Goal: Complete application form

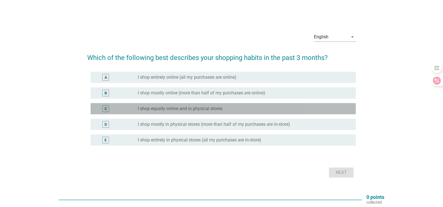
click at [240, 109] on div "radio_button_unchecked I shop equally online and in physical stores" at bounding box center [242, 109] width 209 height 6
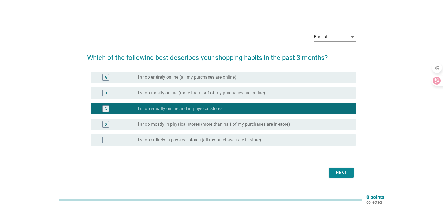
click at [339, 173] on div "Next" at bounding box center [342, 172] width 16 height 7
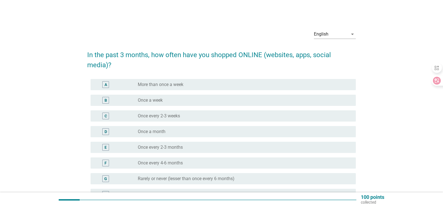
click at [207, 131] on div "radio_button_unchecked Once a month" at bounding box center [242, 132] width 209 height 6
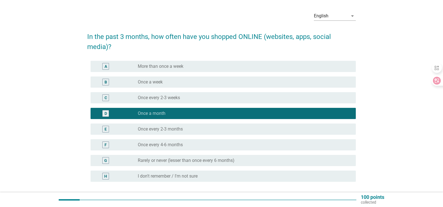
scroll to position [28, 0]
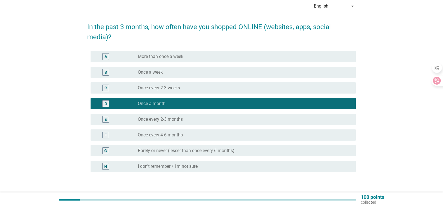
click at [338, 165] on div "radio_button_unchecked I don't remember / I'm not sure" at bounding box center [242, 166] width 209 height 6
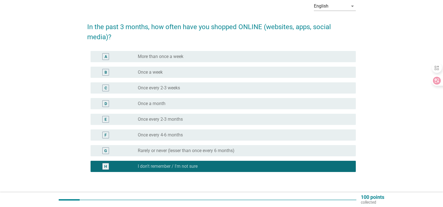
click at [286, 103] on div "radio_button_unchecked Once a month" at bounding box center [242, 104] width 209 height 6
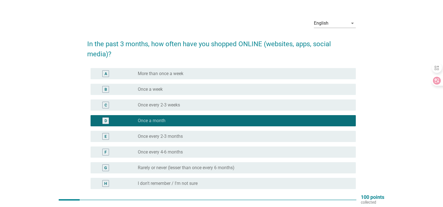
scroll to position [10, 0]
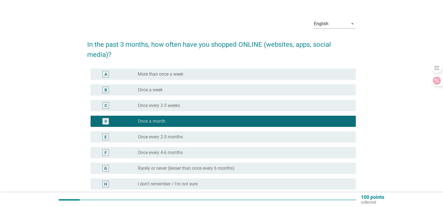
click at [208, 74] on div "radio_button_unchecked More than once a week" at bounding box center [242, 74] width 209 height 6
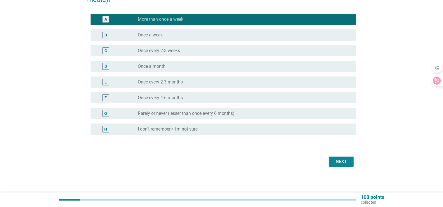
scroll to position [66, 0]
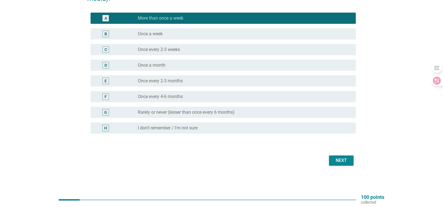
click at [341, 159] on div "Next" at bounding box center [342, 160] width 16 height 7
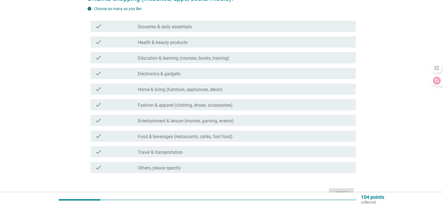
scroll to position [0, 0]
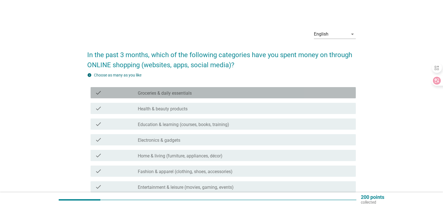
click at [242, 91] on div "check_box_outline_blank Groceries & daily essentials" at bounding box center [245, 92] width 214 height 7
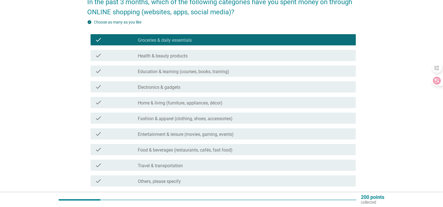
scroll to position [56, 0]
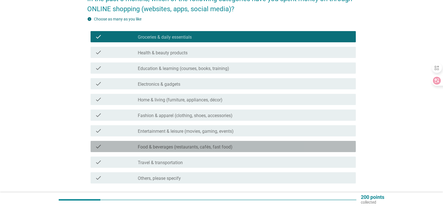
click at [246, 146] on div "check_box_outline_blank Food & beverages (restaurants, cafés, fast food)" at bounding box center [245, 146] width 214 height 7
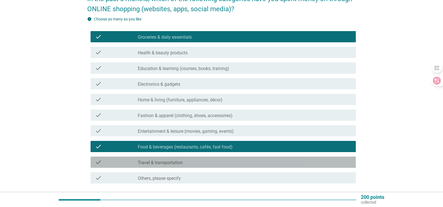
click at [248, 163] on div "check_box_outline_blank Travel & transportation" at bounding box center [245, 162] width 214 height 7
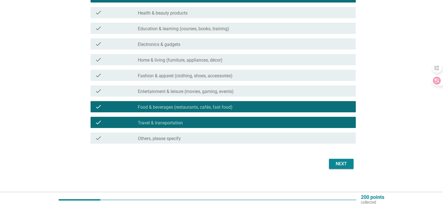
scroll to position [99, 0]
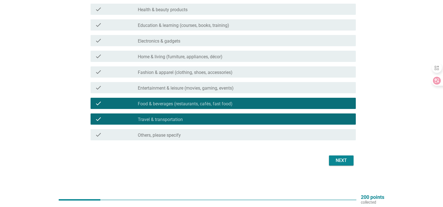
click at [342, 159] on div "Next" at bounding box center [342, 160] width 16 height 7
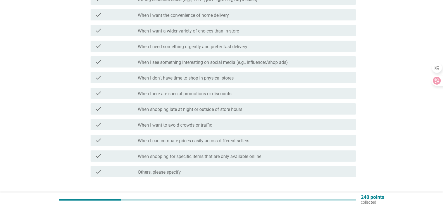
scroll to position [0, 0]
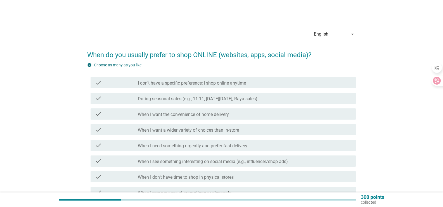
click at [263, 84] on div "check_box_outline_blank I don’t have a specific preference; I shop online anyti…" at bounding box center [245, 82] width 214 height 7
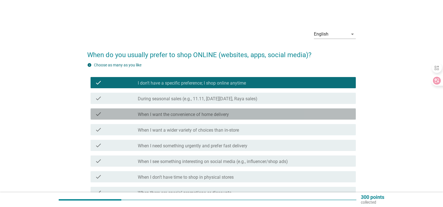
click at [261, 114] on div "check_box_outline_blank When I want the convenience of home delivery" at bounding box center [245, 113] width 214 height 7
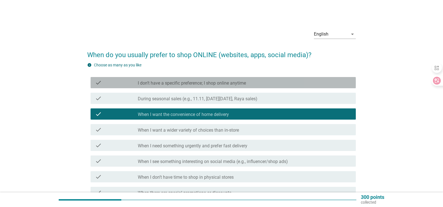
click at [268, 81] on div "check_box_outline_blank I don’t have a specific preference; I shop online anyti…" at bounding box center [245, 82] width 214 height 7
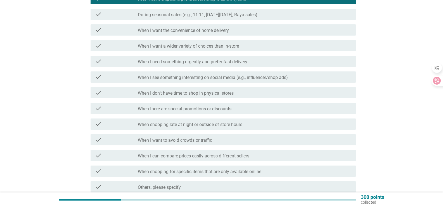
scroll to position [136, 0]
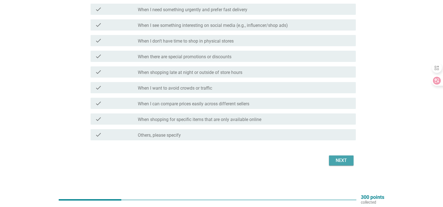
click at [339, 158] on div "Next" at bounding box center [342, 160] width 16 height 7
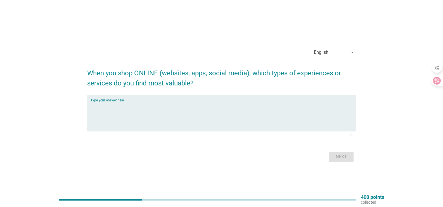
click at [199, 124] on textarea "Type your Answer here" at bounding box center [223, 116] width 265 height 29
type textarea "Cash not needed"
click at [341, 157] on div "Next" at bounding box center [342, 156] width 16 height 7
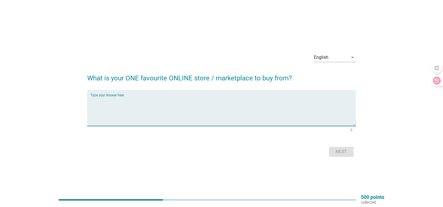
click at [162, 121] on textarea "Type your Answer here" at bounding box center [223, 110] width 265 height 29
click at [123, 103] on textarea "generally all" at bounding box center [223, 110] width 265 height 29
type textarea "generally all kinda using online payments"
click at [338, 151] on div "Next" at bounding box center [342, 151] width 16 height 7
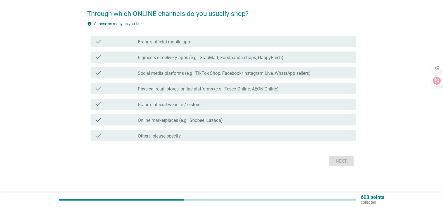
scroll to position [42, 0]
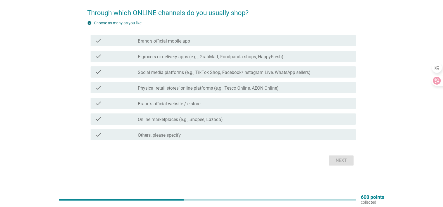
click at [184, 133] on div "check_box_outline_blank Others, please specify" at bounding box center [245, 134] width 214 height 7
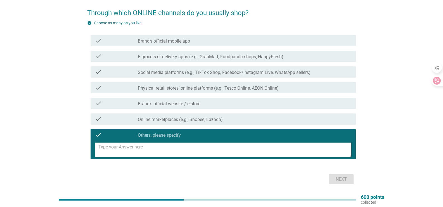
click at [182, 147] on textarea at bounding box center [224, 149] width 253 height 14
type textarea "using my bank QR"
click at [338, 176] on div "Next" at bounding box center [342, 179] width 16 height 7
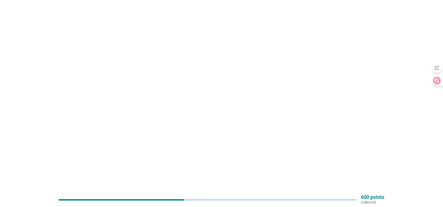
scroll to position [0, 0]
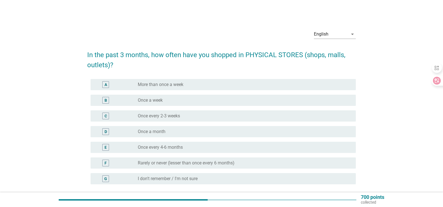
click at [187, 87] on div "radio_button_unchecked More than once a week" at bounding box center [242, 85] width 209 height 6
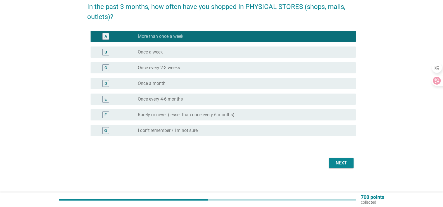
scroll to position [51, 0]
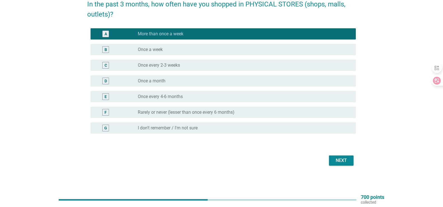
click at [335, 155] on div "Next" at bounding box center [221, 160] width 269 height 13
click at [342, 161] on div "Next" at bounding box center [342, 160] width 16 height 7
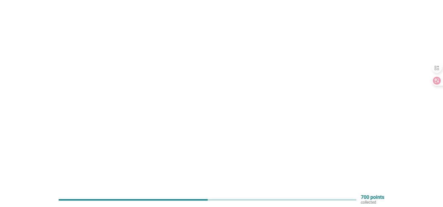
scroll to position [0, 0]
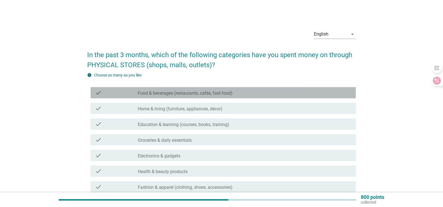
click at [235, 95] on div "check_box_outline_blank Food & beverages (restaurants, cafés, fast food)" at bounding box center [245, 92] width 214 height 7
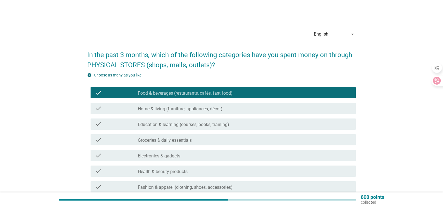
click at [224, 144] on div "check check_box_outline_blank Groceries & daily essentials" at bounding box center [223, 139] width 265 height 11
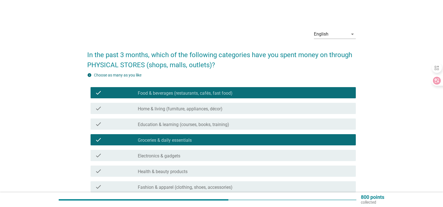
scroll to position [56, 0]
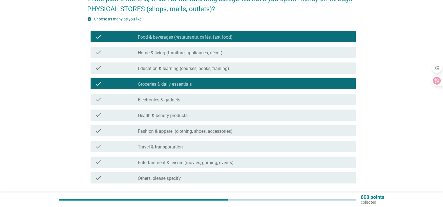
click at [221, 148] on div "check_box_outline_blank Travel & transportation" at bounding box center [245, 146] width 214 height 7
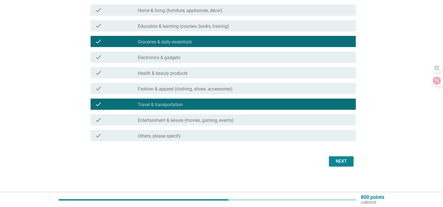
scroll to position [99, 0]
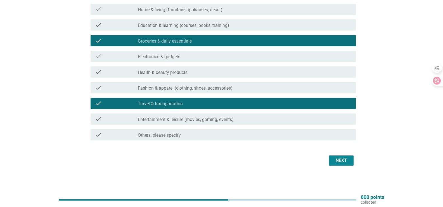
click at [344, 161] on div "Next" at bounding box center [342, 160] width 16 height 7
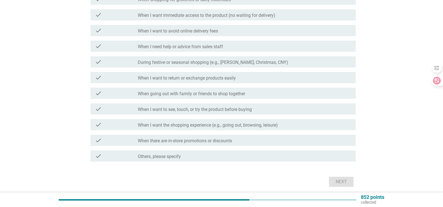
scroll to position [0, 0]
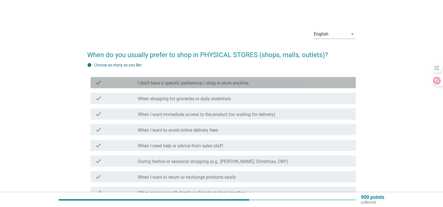
click at [239, 84] on label "I don’t have a specific preference; I shop in-store anytime" at bounding box center [193, 83] width 111 height 6
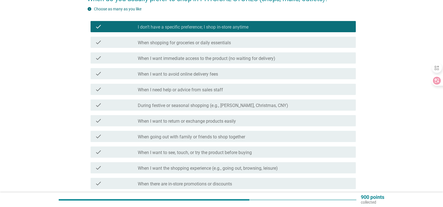
scroll to position [112, 0]
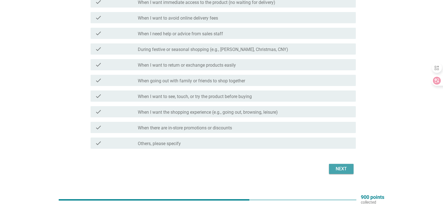
click at [341, 167] on div "Next" at bounding box center [342, 168] width 16 height 7
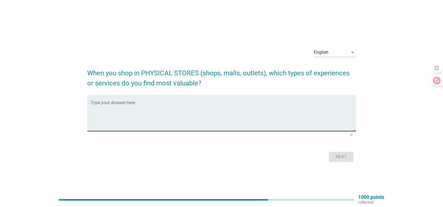
click at [145, 108] on textarea "Type your Answer here" at bounding box center [223, 116] width 265 height 29
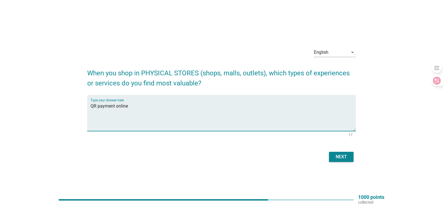
type textarea "QR payment online"
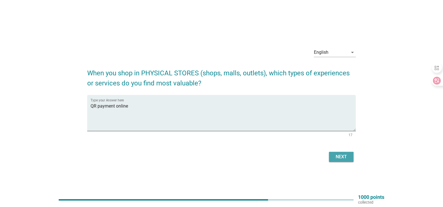
click at [343, 157] on div "Next" at bounding box center [342, 156] width 16 height 7
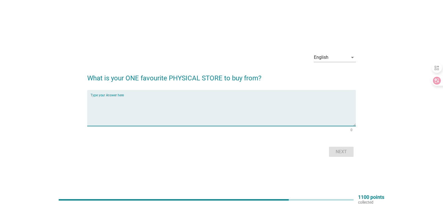
click at [145, 107] on textarea "Type your Answer here" at bounding box center [223, 110] width 265 height 29
type textarea "all"
click at [343, 150] on div "Next" at bounding box center [342, 151] width 16 height 7
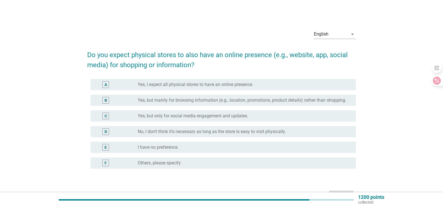
click at [204, 150] on div "radio_button_unchecked I have no preference." at bounding box center [245, 147] width 214 height 7
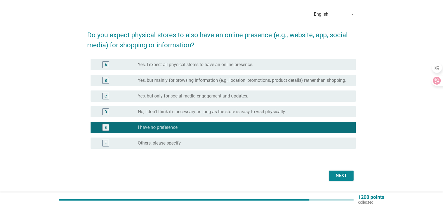
scroll to position [39, 0]
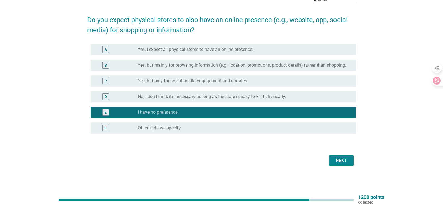
click at [343, 159] on div "Next" at bounding box center [342, 160] width 16 height 7
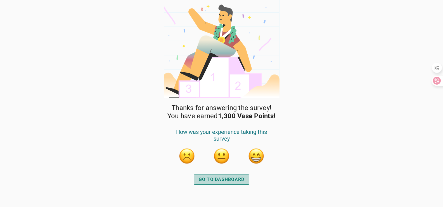
click at [236, 180] on div "GO TO DASHBOARD" at bounding box center [222, 179] width 46 height 7
